Goal: Information Seeking & Learning: Learn about a topic

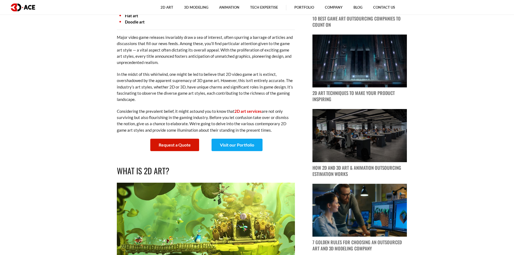
scroll to position [404, 0]
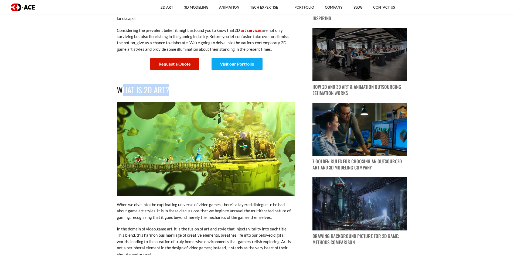
drag, startPoint x: 120, startPoint y: 88, endPoint x: 169, endPoint y: 88, distance: 48.8
click at [169, 88] on h2 "What is 2D Art?" at bounding box center [206, 90] width 178 height 13
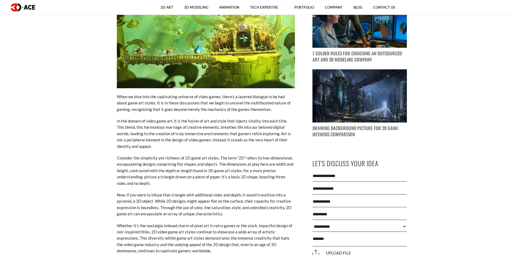
scroll to position [539, 0]
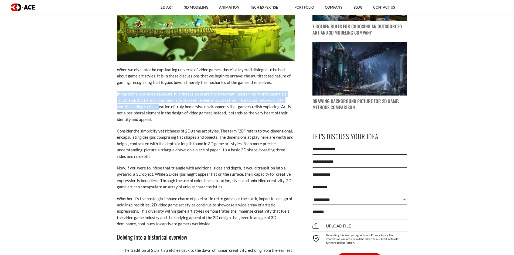
drag, startPoint x: 111, startPoint y: 96, endPoint x: 145, endPoint y: 109, distance: 36.5
click at [125, 94] on p "In the domain of video game art, it is the fusion of art and style that injects…" at bounding box center [206, 107] width 178 height 32
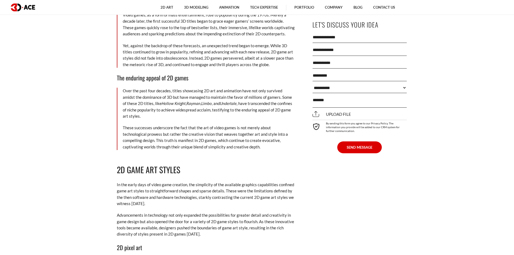
scroll to position [944, 0]
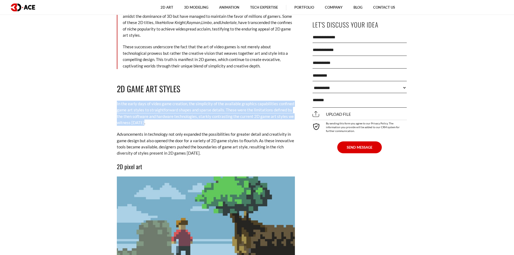
drag, startPoint x: 124, startPoint y: 95, endPoint x: 217, endPoint y: 117, distance: 95.0
click at [217, 117] on p "In the early days of video game creation, the simplicity of the available graph…" at bounding box center [206, 113] width 178 height 25
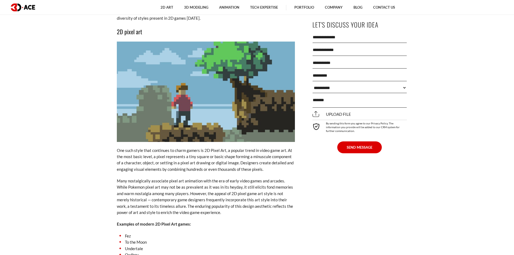
scroll to position [1105, 0]
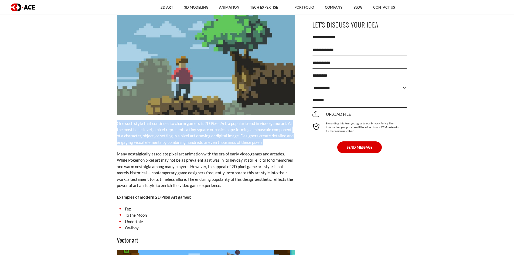
drag, startPoint x: 118, startPoint y: 116, endPoint x: 291, endPoint y: 134, distance: 173.7
click at [291, 134] on p "One such style that continues to charm gamers is 2D Pixel Art, a popular trend …" at bounding box center [206, 132] width 178 height 25
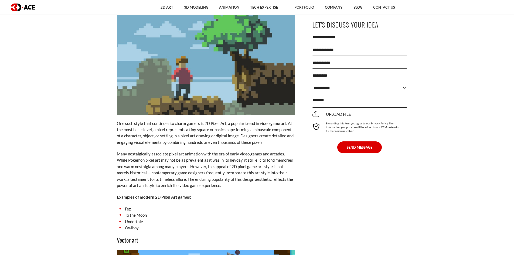
click at [248, 153] on p "Many nostalgically associate pixel art animation with the era of early video ga…" at bounding box center [206, 170] width 178 height 38
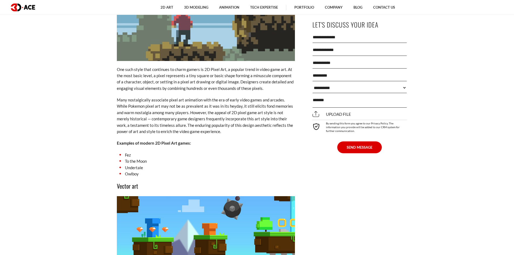
scroll to position [1132, 0]
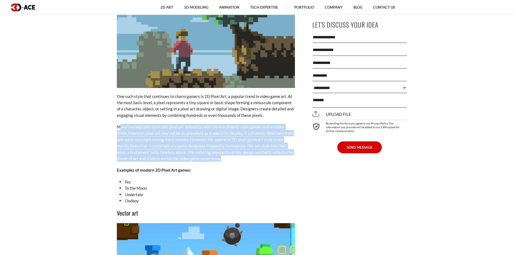
drag, startPoint x: 121, startPoint y: 118, endPoint x: 236, endPoint y: 152, distance: 119.9
click at [236, 152] on p "Many nostalgically associate pixel art animation with the era of early video ga…" at bounding box center [206, 143] width 178 height 38
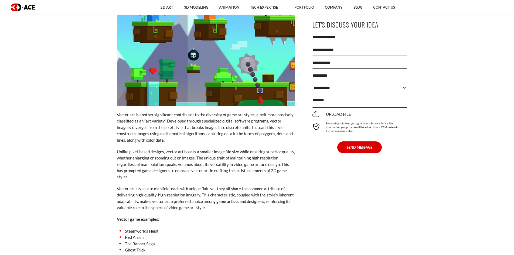
scroll to position [1348, 0]
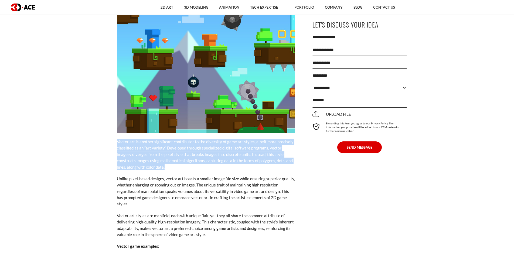
drag, startPoint x: 114, startPoint y: 136, endPoint x: 155, endPoint y: 159, distance: 47.1
click at [152, 159] on p "Vector art is another significant contributor to the diversity of game art styl…" at bounding box center [206, 155] width 178 height 32
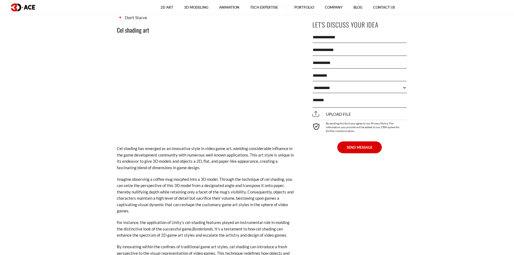
scroll to position [1887, 0]
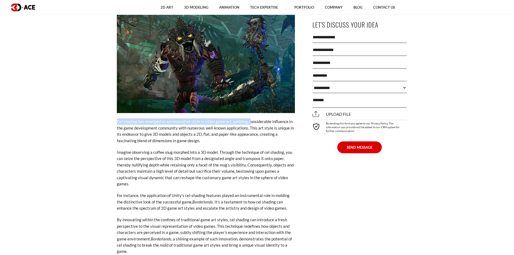
drag, startPoint x: 112, startPoint y: 109, endPoint x: 248, endPoint y: 110, distance: 136.4
click at [248, 110] on div "[DATE] Content Pixel art Vector art Cutout art Cel shading art Monochromatic ar…" at bounding box center [205, 106] width 197 height 3452
click at [207, 130] on p "Cel shading has emerged as an innovative style in video game art, wielding cons…" at bounding box center [206, 130] width 178 height 25
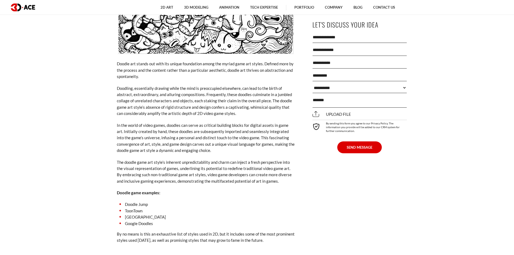
scroll to position [2777, 0]
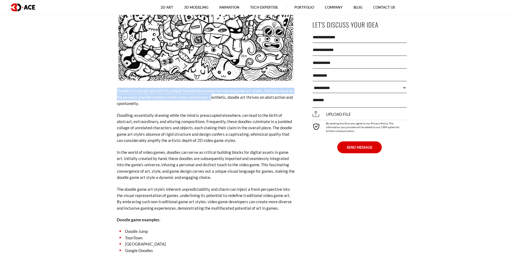
drag, startPoint x: 114, startPoint y: 77, endPoint x: 209, endPoint y: 85, distance: 95.0
click at [209, 88] on p "Doodle art stands out with its unique foundation among the myriad game art styl…" at bounding box center [206, 97] width 178 height 19
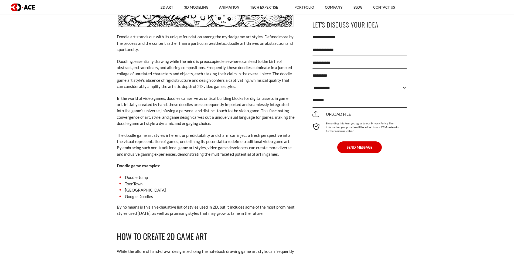
scroll to position [2804, 0]
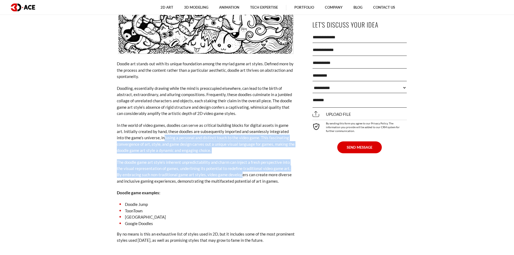
drag, startPoint x: 235, startPoint y: 160, endPoint x: 140, endPoint y: 116, distance: 104.2
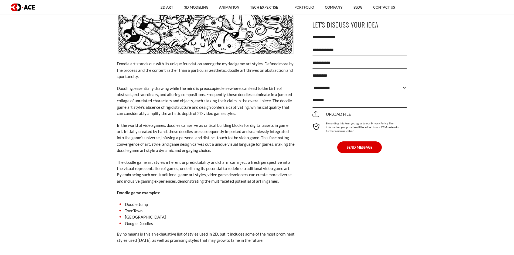
click at [135, 122] on p "In the world of video games, doodles can serve as critical building blocks for …" at bounding box center [206, 138] width 178 height 32
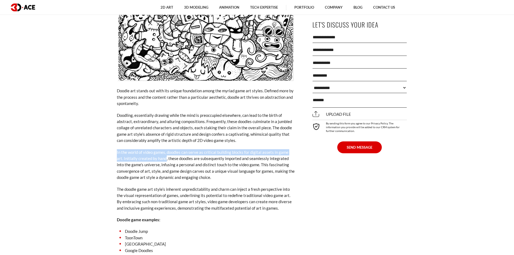
drag, startPoint x: 108, startPoint y: 141, endPoint x: 159, endPoint y: 145, distance: 51.3
click at [159, 149] on p "In the world of video games, doodles can serve as critical building blocks for …" at bounding box center [206, 165] width 178 height 32
click at [171, 149] on p "In the world of video games, doodles can serve as critical building blocks for …" at bounding box center [206, 165] width 178 height 32
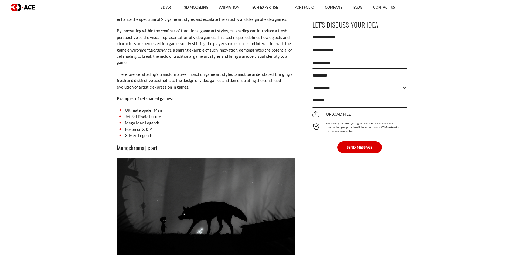
scroll to position [2184, 0]
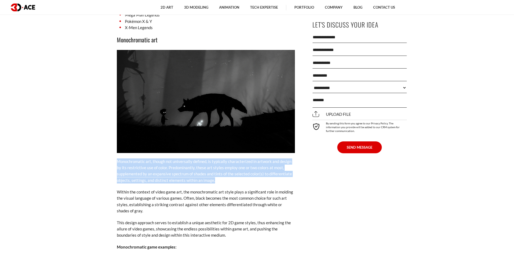
drag, startPoint x: 99, startPoint y: 146, endPoint x: 221, endPoint y: 168, distance: 123.4
click at [221, 168] on section "[DATE] Content Pixel art Vector art Cutout art Cel shading art Monochromatic ar…" at bounding box center [257, 18] width 514 height 3894
click at [102, 168] on section "[DATE] Content Pixel art Vector art Cutout art Cel shading art Monochromatic ar…" at bounding box center [257, 18] width 514 height 3894
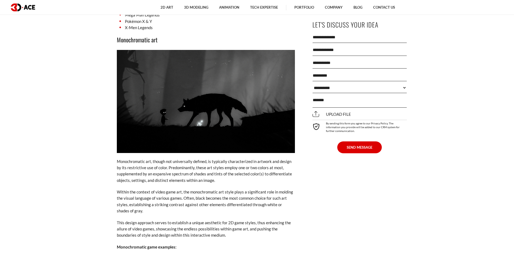
scroll to position [2265, 0]
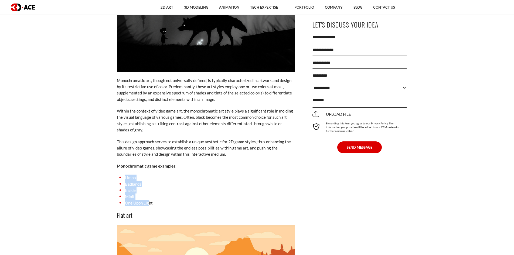
drag, startPoint x: 117, startPoint y: 166, endPoint x: 149, endPoint y: 190, distance: 40.4
click at [151, 200] on li "One Upon Light" at bounding box center [206, 203] width 178 height 6
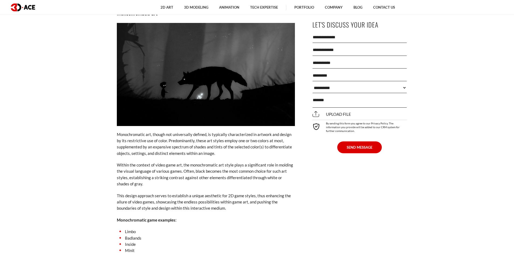
scroll to position [2157, 0]
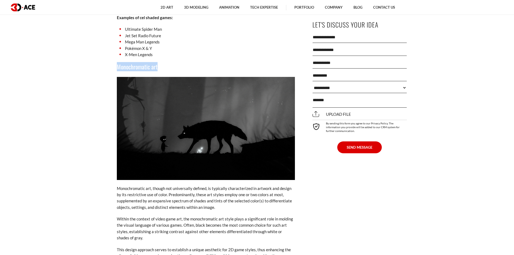
drag, startPoint x: 161, startPoint y: 56, endPoint x: 104, endPoint y: 55, distance: 57.2
click at [104, 55] on div "[DATE] Content Pixel art Vector art Cutout art Cel shading art Monochromatic ar…" at bounding box center [205, 43] width 205 height 3865
copy h3 "Monochromatic art"
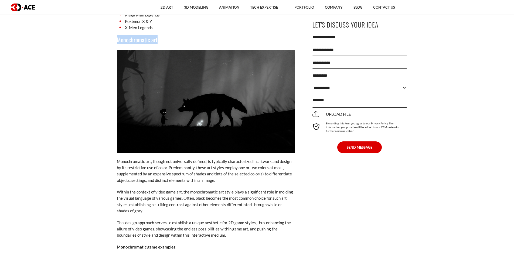
scroll to position [2211, 0]
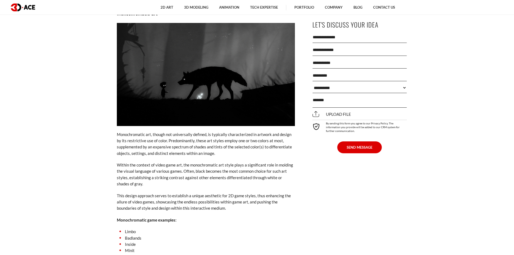
drag, startPoint x: 122, startPoint y: 120, endPoint x: 145, endPoint y: 122, distance: 22.8
click at [145, 131] on p "Monochromatic art, though not universally defined, is typically characterized i…" at bounding box center [206, 143] width 178 height 25
drag, startPoint x: 149, startPoint y: 133, endPoint x: 231, endPoint y: 134, distance: 81.2
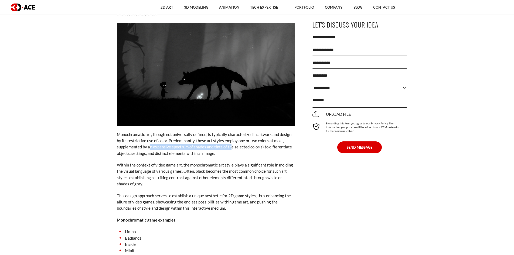
click at [231, 134] on p "Monochromatic art, though not universally defined, is typically characterized i…" at bounding box center [206, 143] width 178 height 25
click at [225, 138] on p "Monochromatic art, though not universally defined, is typically characterized i…" at bounding box center [206, 143] width 178 height 25
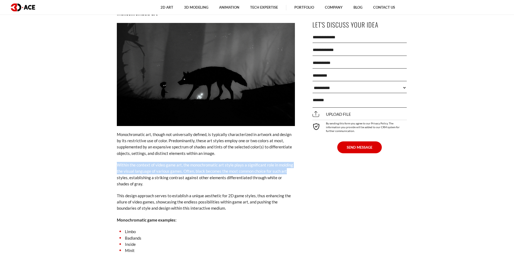
drag, startPoint x: 105, startPoint y: 151, endPoint x: 290, endPoint y: 156, distance: 184.8
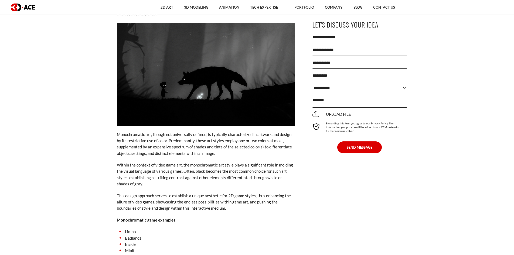
click at [130, 170] on p "Within the context of video game art, the monochromatic art style plays a signi…" at bounding box center [206, 174] width 178 height 25
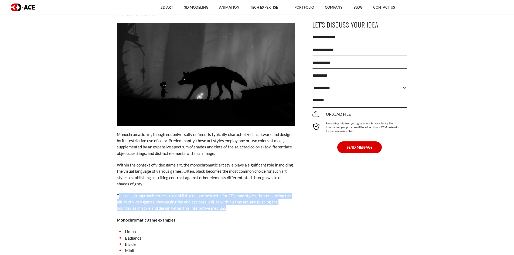
drag, startPoint x: 119, startPoint y: 180, endPoint x: 232, endPoint y: 195, distance: 114.5
click at [232, 195] on p "This design approach serves to establish a unique aesthetic for 2D game styles,…" at bounding box center [206, 202] width 178 height 19
